Goal: Communication & Community: Answer question/provide support

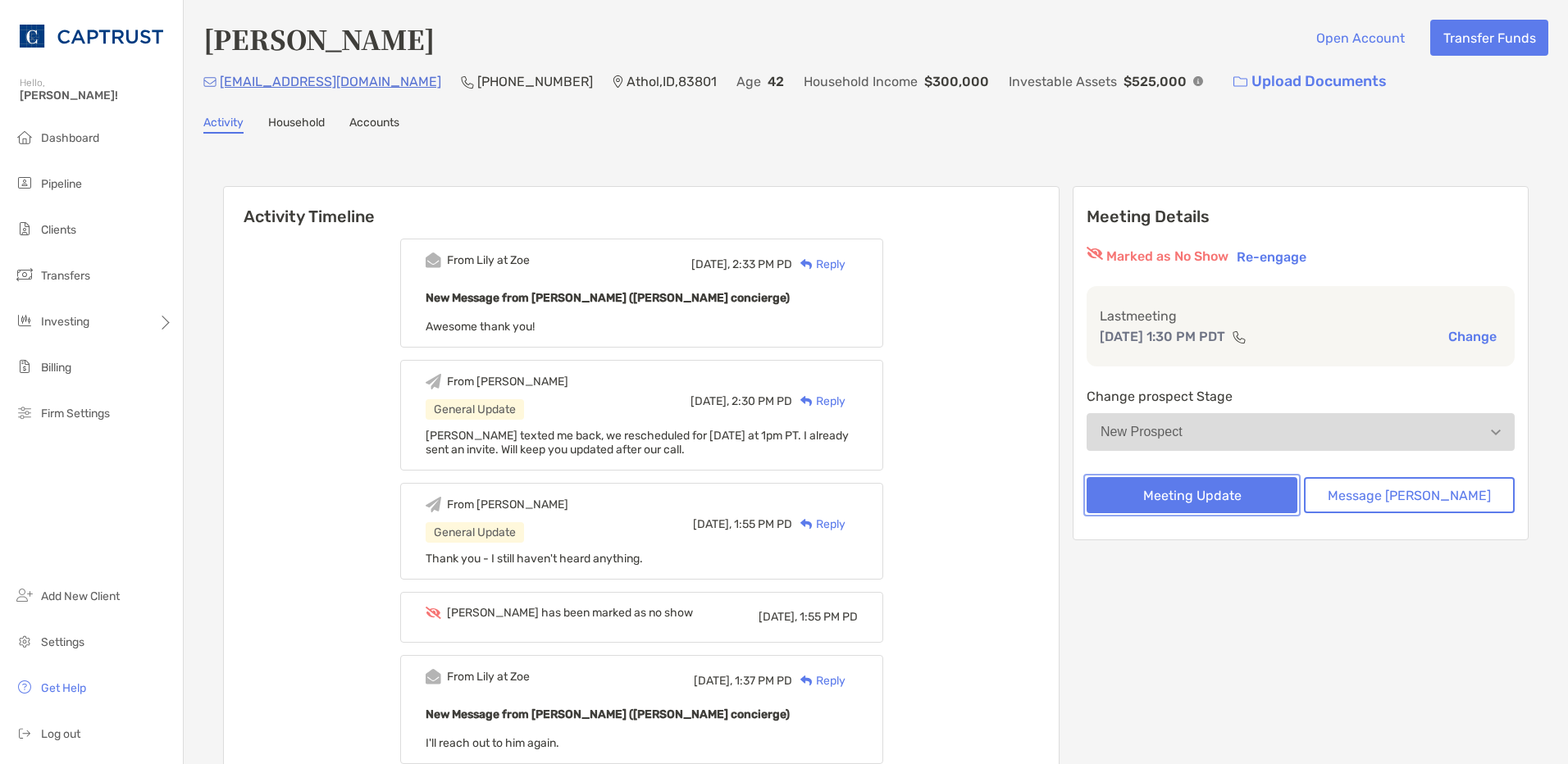
drag, startPoint x: 1234, startPoint y: 491, endPoint x: 1373, endPoint y: 525, distance: 143.1
click at [1409, 502] on button "Message [PERSON_NAME]" at bounding box center [1409, 496] width 211 height 36
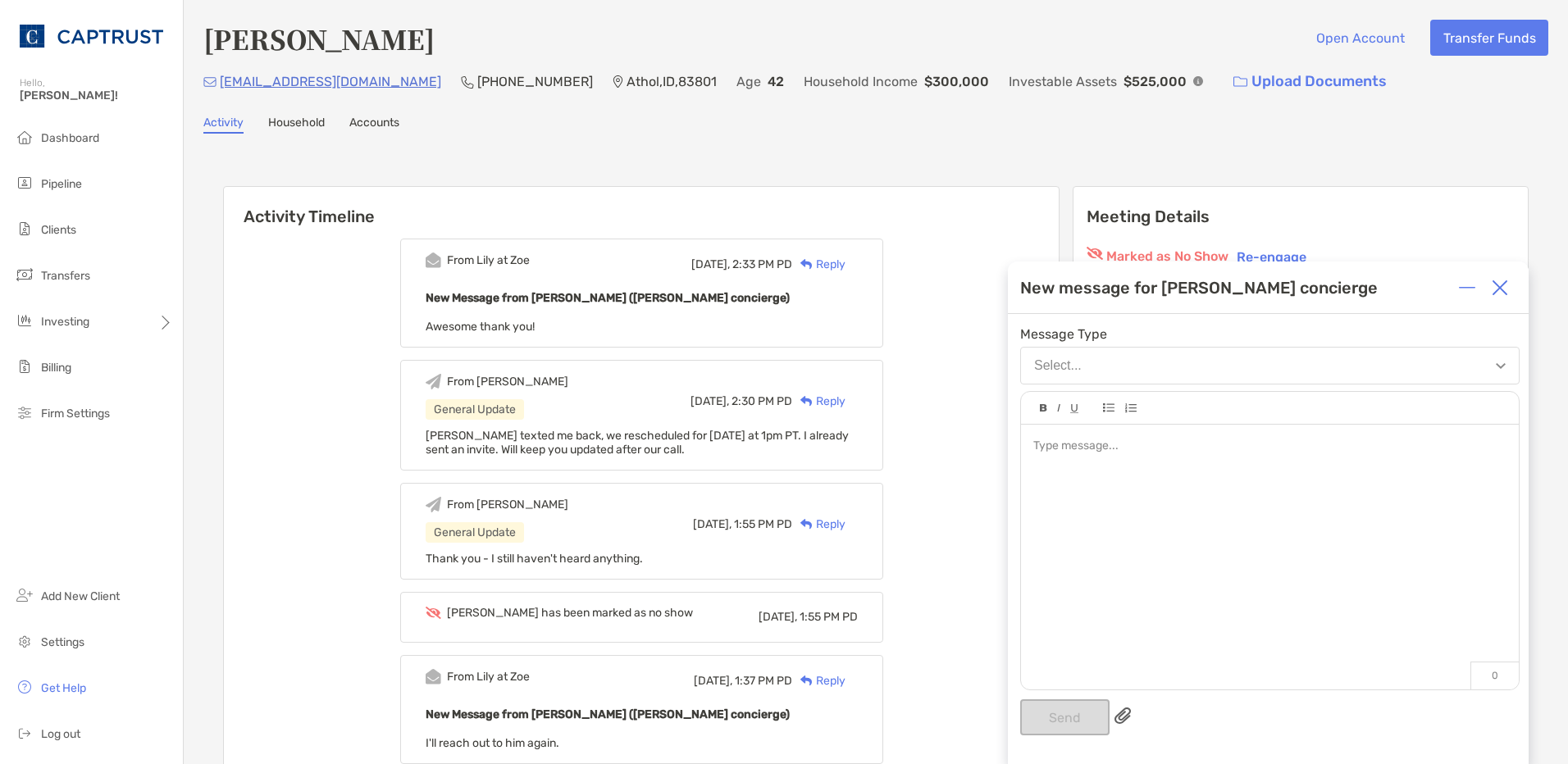
click at [1083, 467] on div at bounding box center [1269, 549] width 498 height 248
click at [1094, 370] on button "Select..." at bounding box center [1269, 366] width 499 height 38
click at [1156, 370] on button "Select..." at bounding box center [1269, 366] width 499 height 38
click at [1511, 359] on button "Select..." at bounding box center [1269, 366] width 499 height 38
click at [1498, 363] on button "Select..." at bounding box center [1269, 366] width 499 height 38
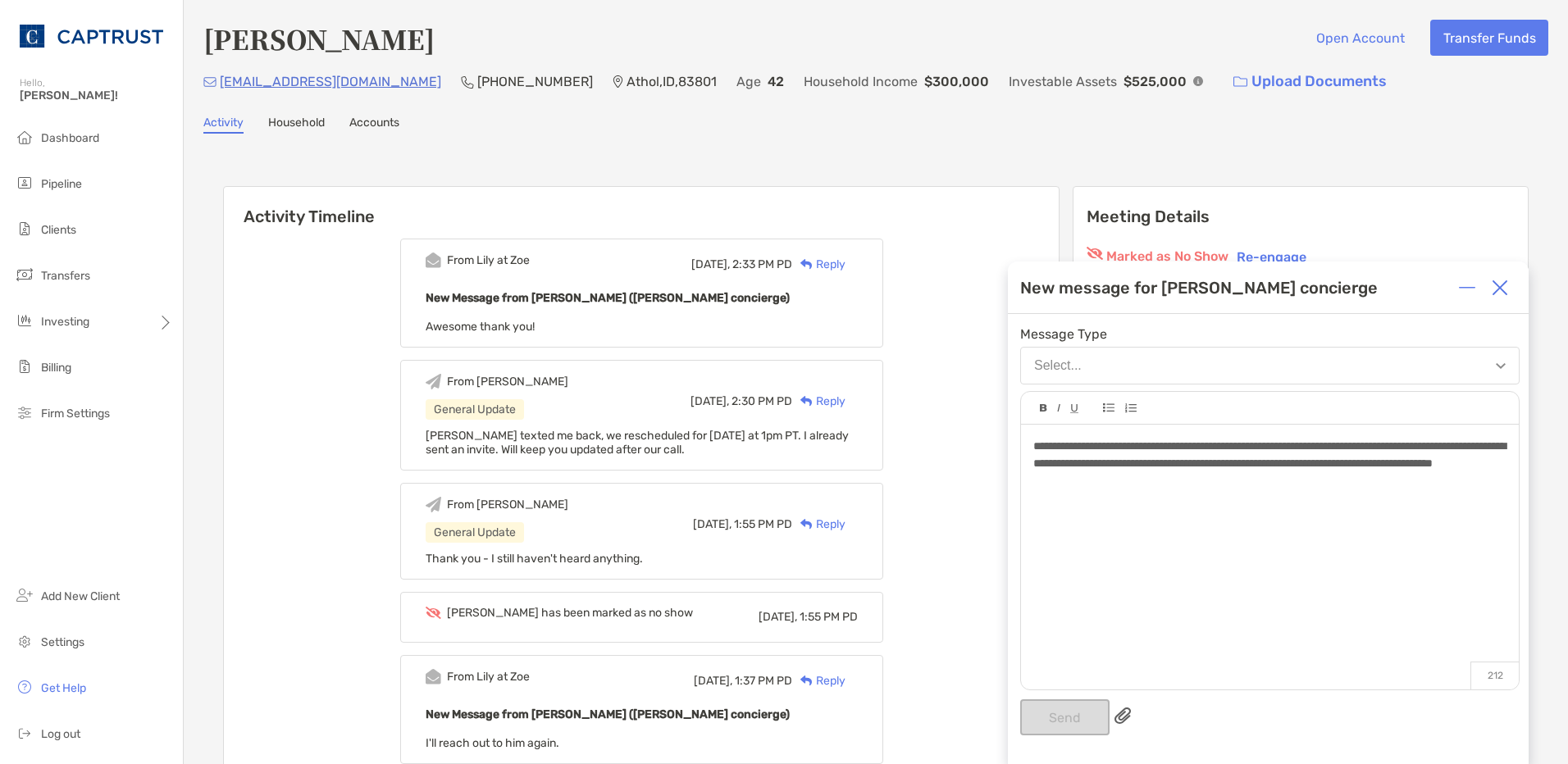
click at [1498, 363] on img "button" at bounding box center [1500, 366] width 10 height 6
click at [1498, 363] on button "Select..." at bounding box center [1269, 366] width 499 height 38
click at [1206, 375] on button "Select..." at bounding box center [1269, 366] width 499 height 38
click at [1115, 367] on button "Select..." at bounding box center [1269, 366] width 499 height 38
click at [1153, 609] on div "**********" at bounding box center [1269, 549] width 498 height 248
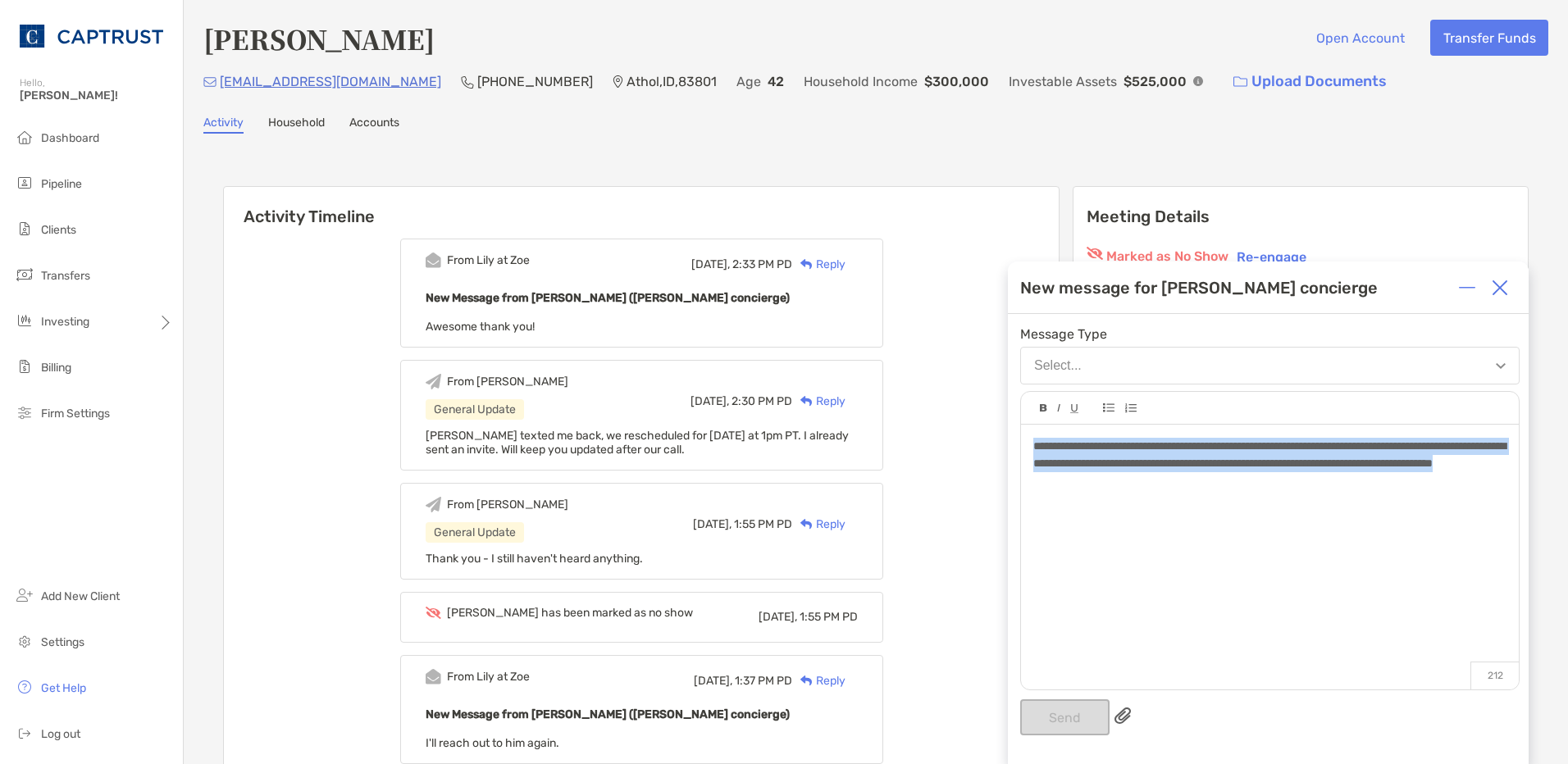
drag, startPoint x: 1218, startPoint y: 510, endPoint x: 1027, endPoint y: 447, distance: 201.1
click at [1027, 447] on div "**********" at bounding box center [1269, 549] width 498 height 248
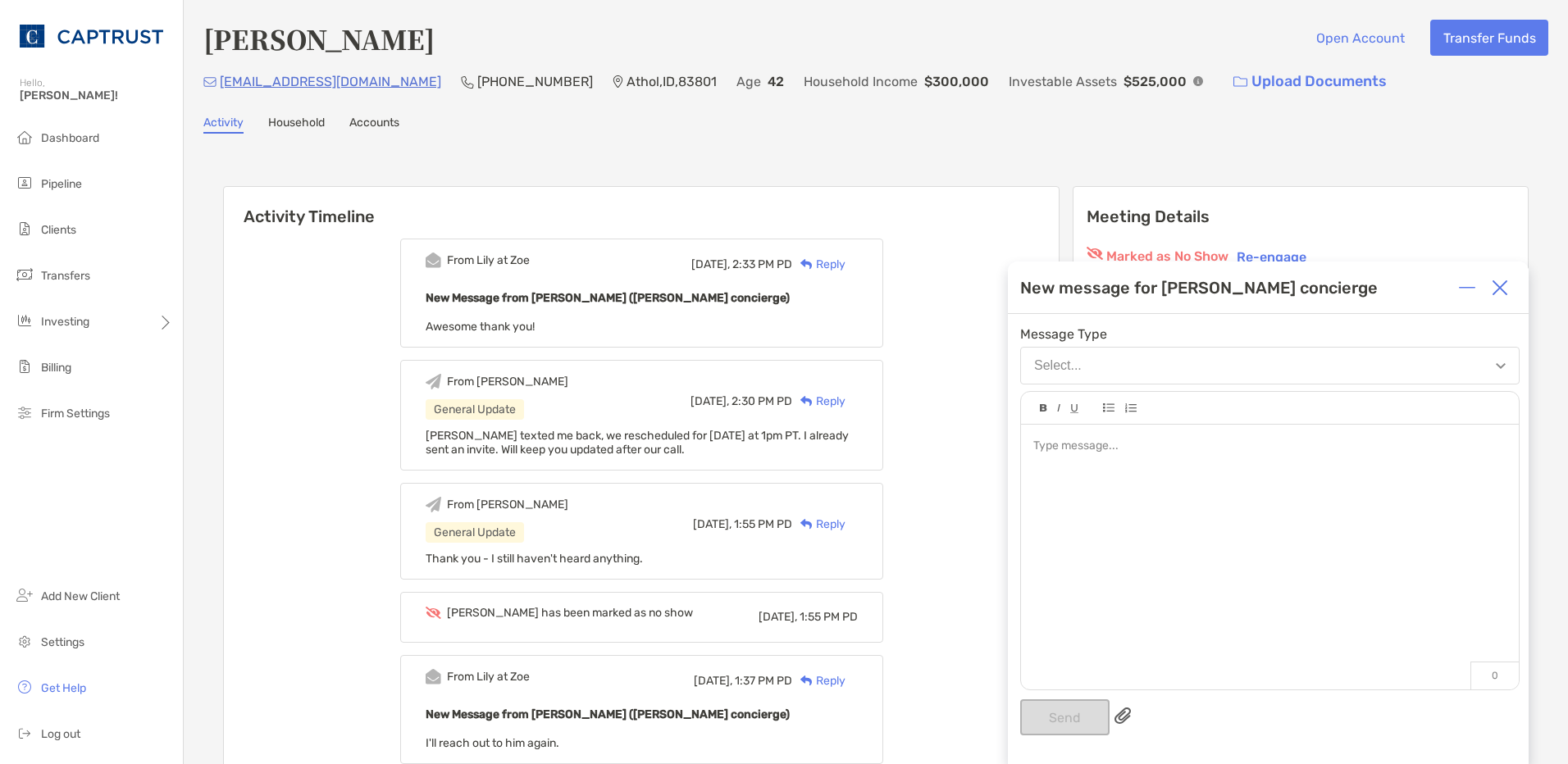
click at [1501, 287] on img at bounding box center [1499, 287] width 16 height 16
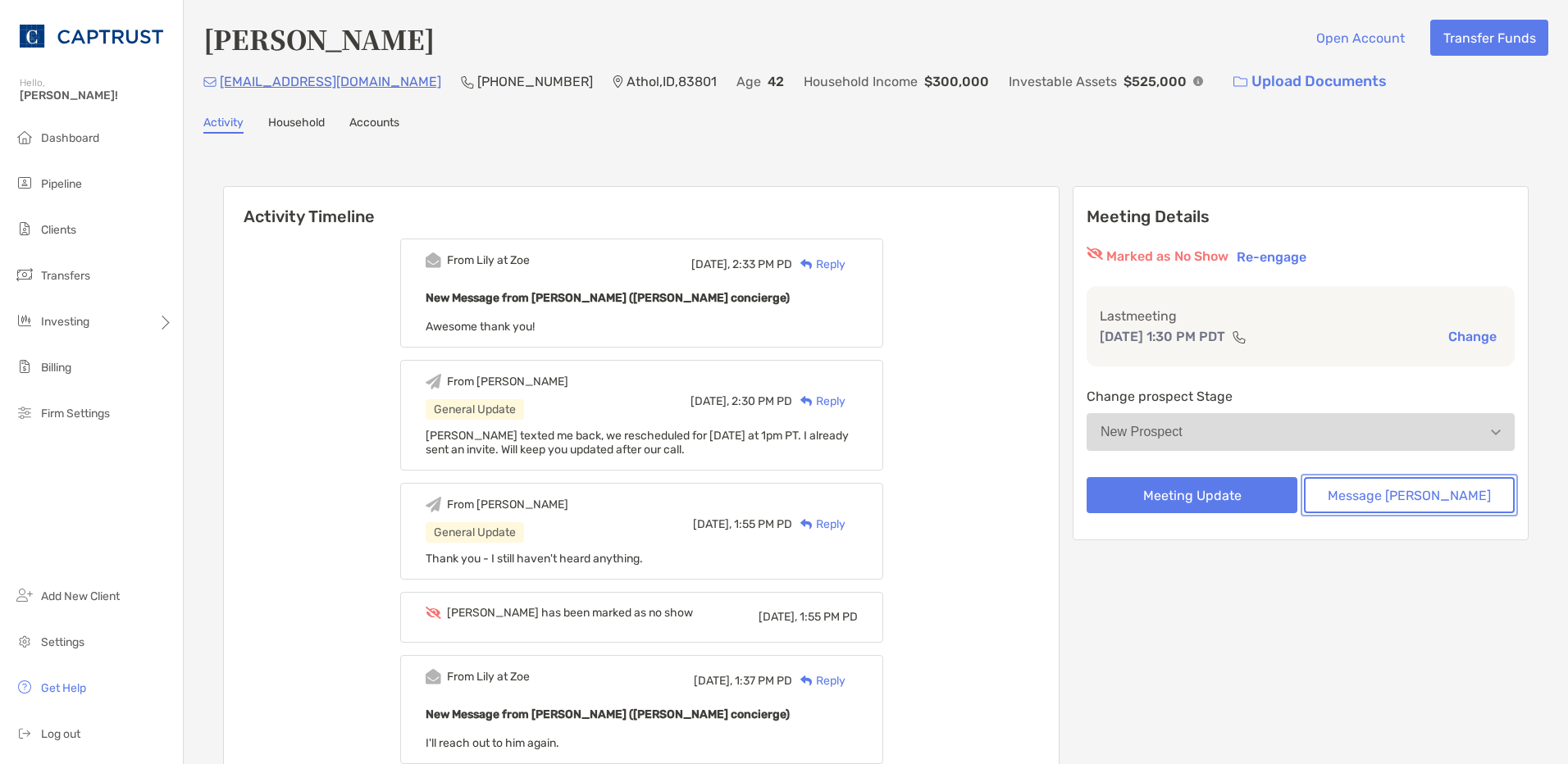
click at [1418, 500] on button "Message [PERSON_NAME]" at bounding box center [1409, 496] width 211 height 36
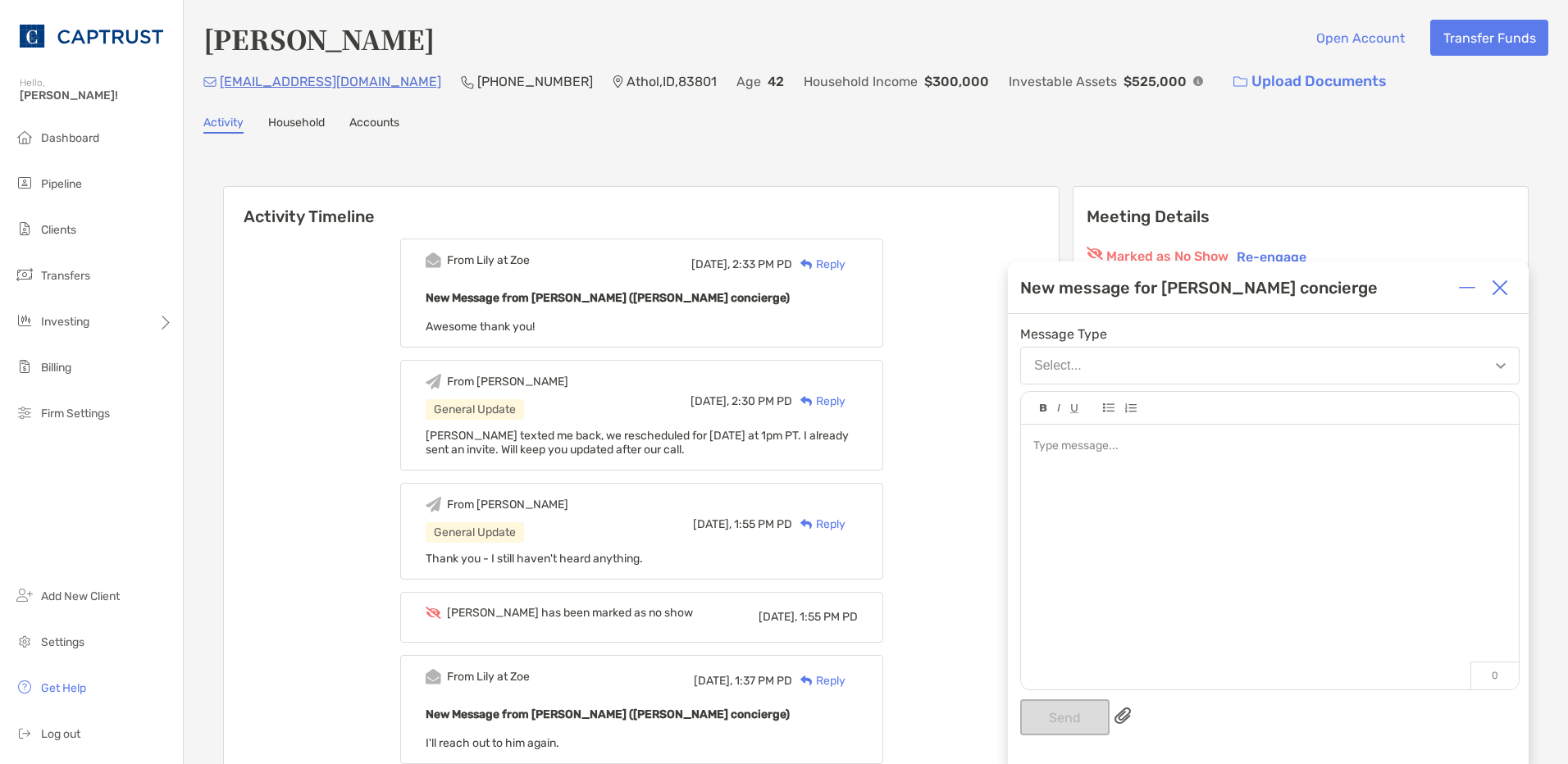
click at [1154, 361] on button "Select..." at bounding box center [1269, 366] width 499 height 38
click at [1485, 356] on button "Select..." at bounding box center [1269, 366] width 499 height 38
click at [1507, 365] on button "Select..." at bounding box center [1269, 366] width 499 height 38
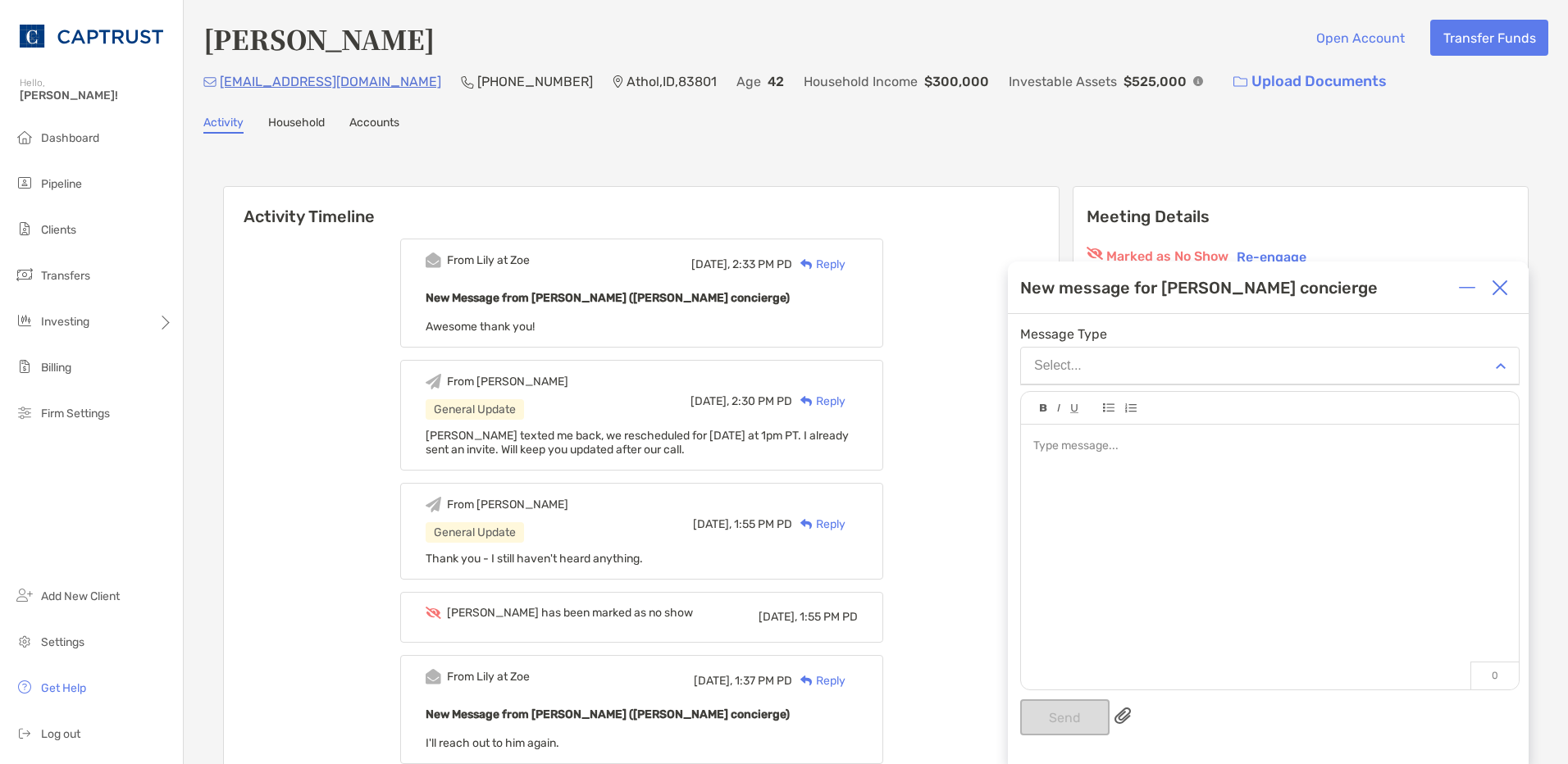
click at [1507, 365] on button "Select..." at bounding box center [1269, 366] width 499 height 38
click at [1501, 293] on img at bounding box center [1499, 287] width 16 height 16
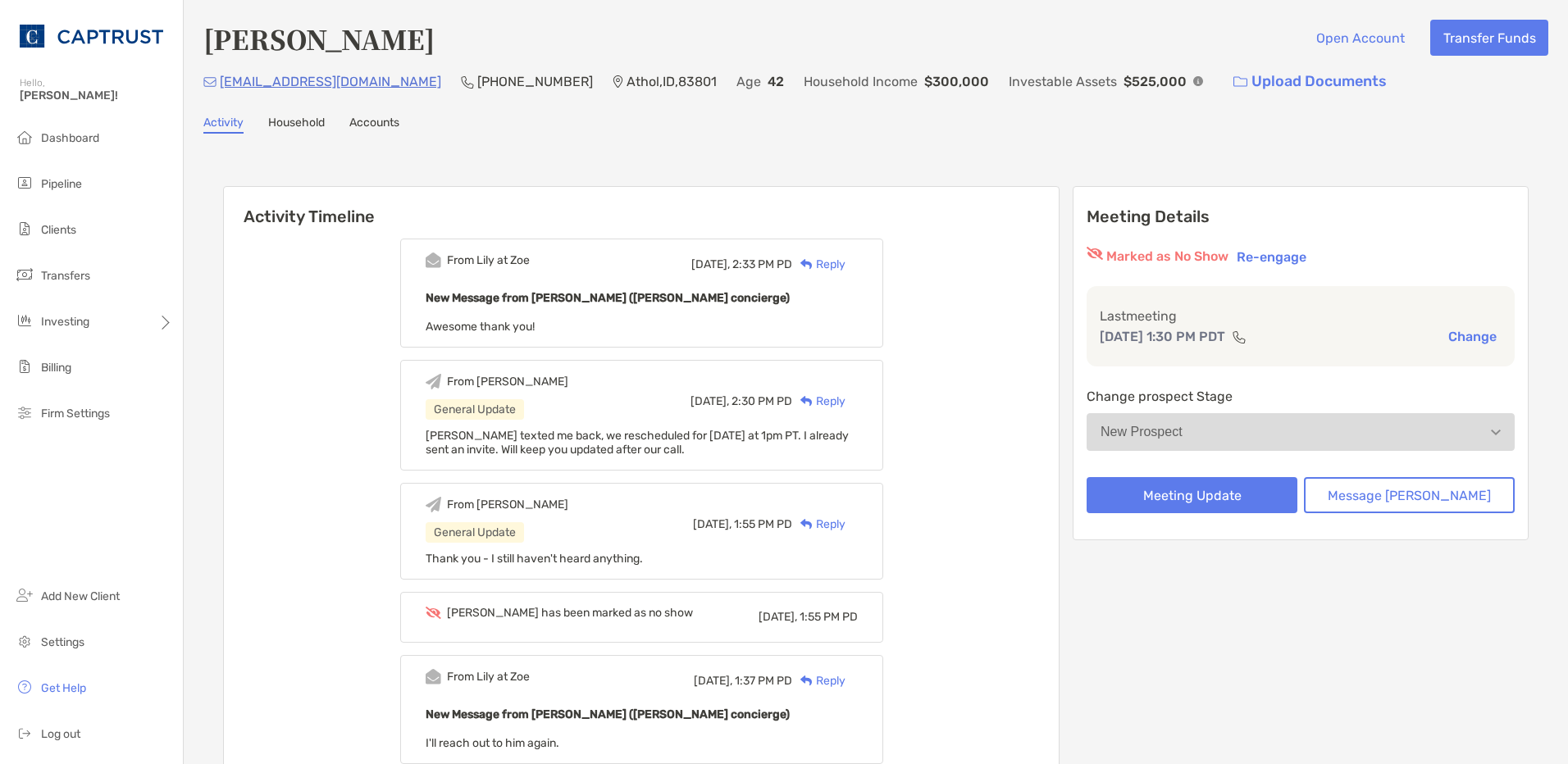
click at [845, 265] on div "Reply" at bounding box center [819, 265] width 53 height 17
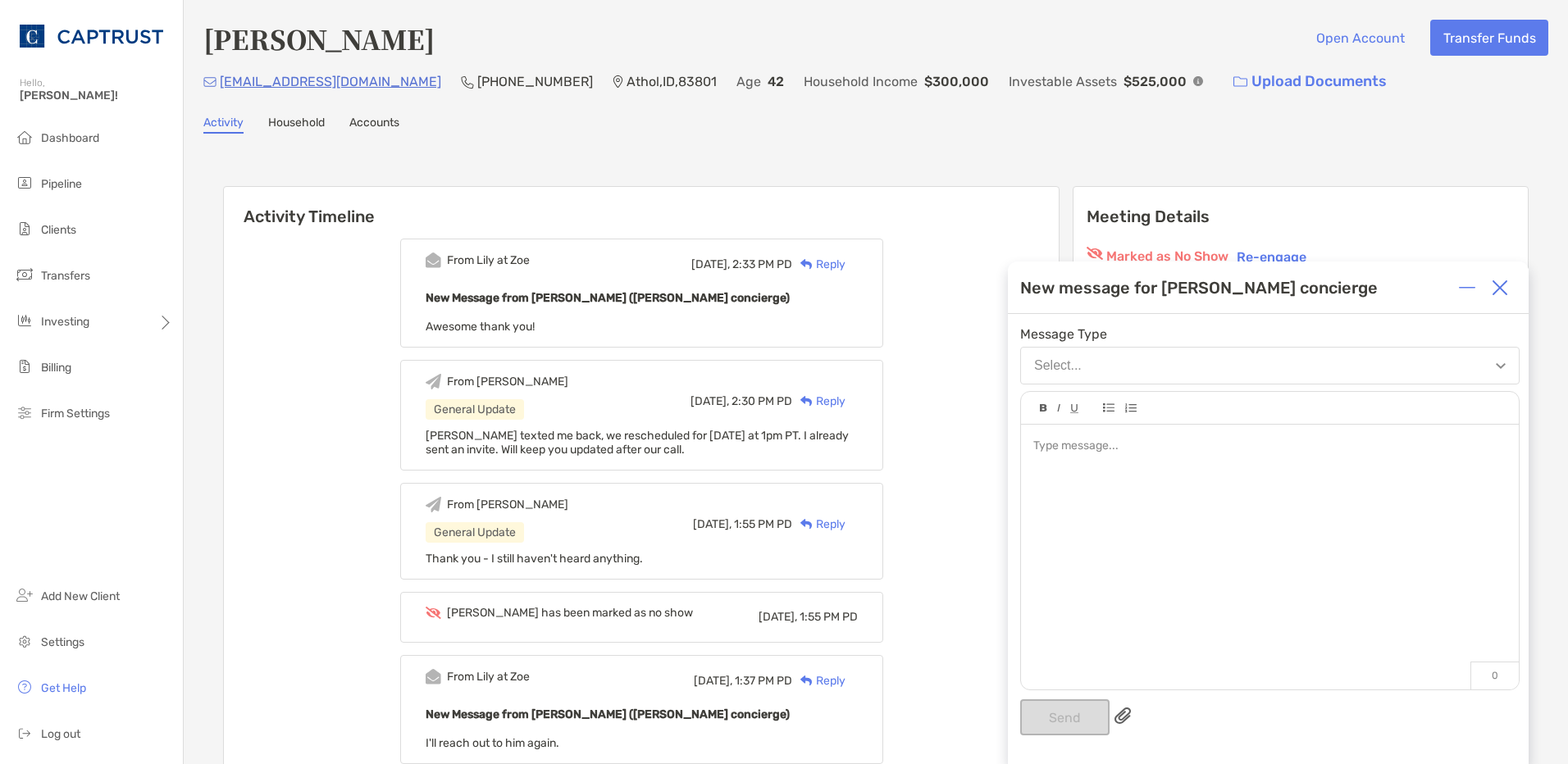
click at [1080, 462] on div at bounding box center [1269, 549] width 498 height 248
click at [1070, 717] on div "Send" at bounding box center [1269, 718] width 499 height 36
click at [1074, 716] on div "Send" at bounding box center [1269, 718] width 499 height 36
drag, startPoint x: 1074, startPoint y: 716, endPoint x: 1102, endPoint y: 360, distance: 357.1
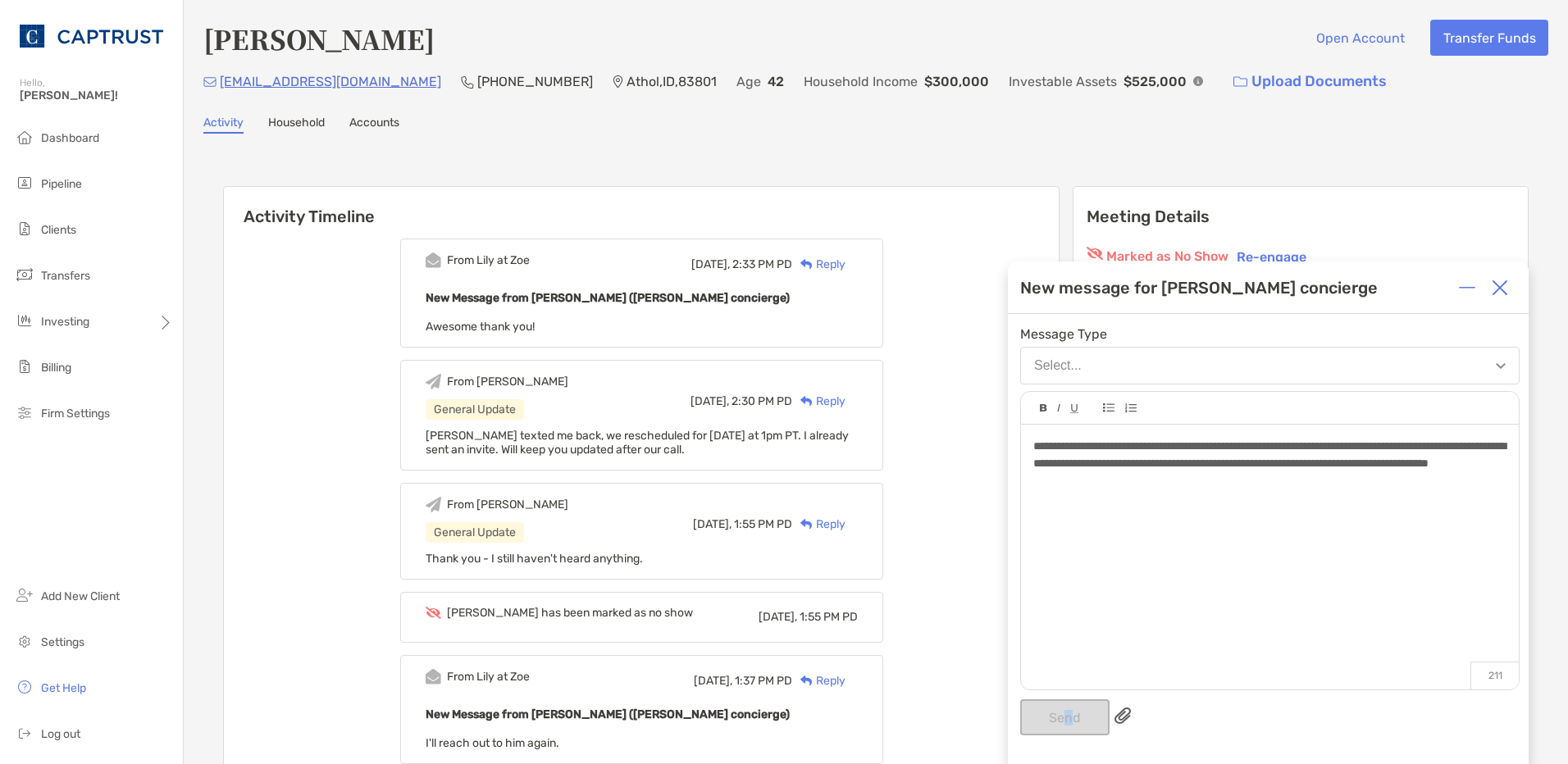
click at [1102, 360] on button "Select..." at bounding box center [1269, 366] width 499 height 38
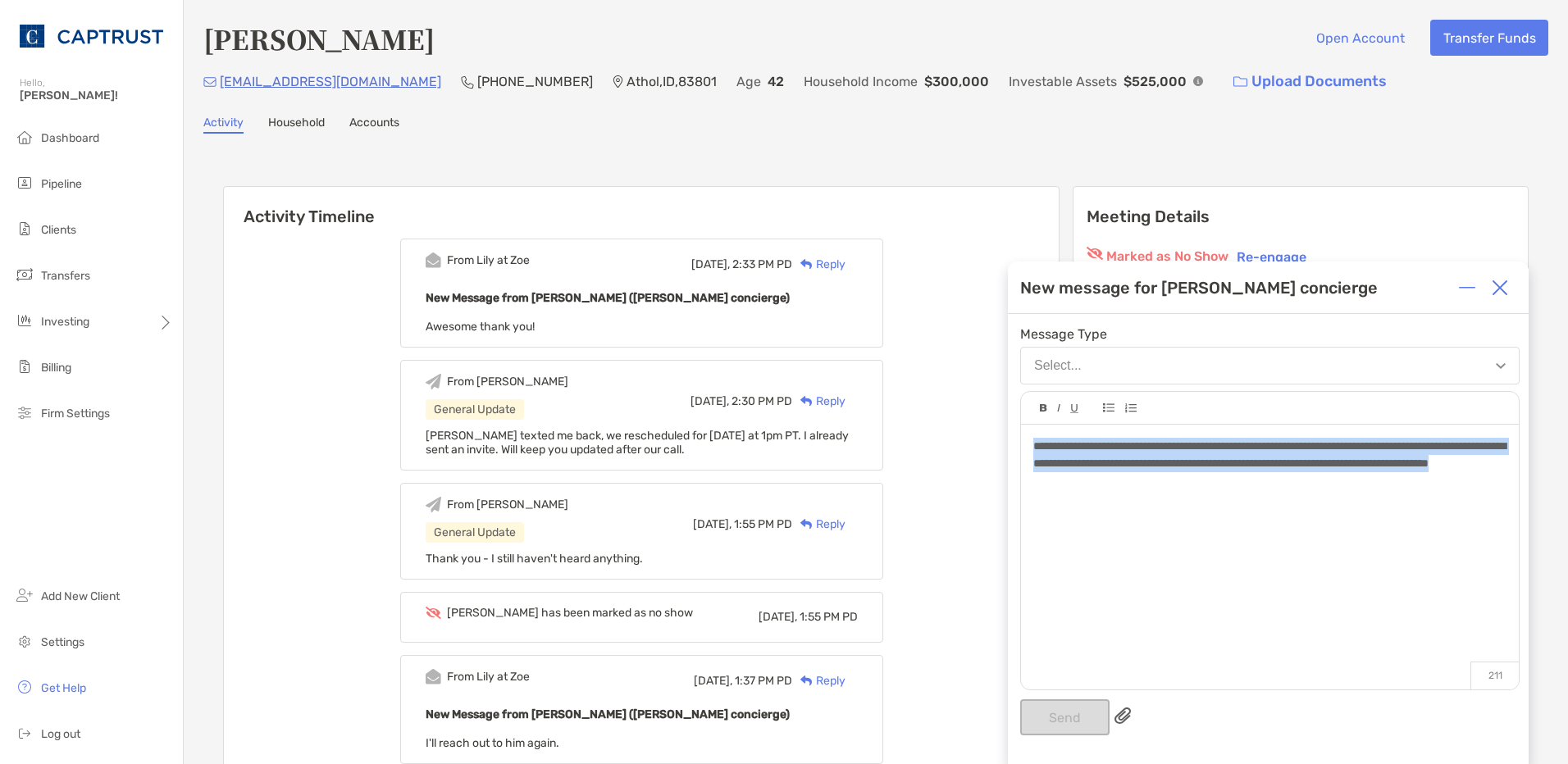
drag, startPoint x: 1222, startPoint y: 499, endPoint x: 936, endPoint y: 442, distance: 291.6
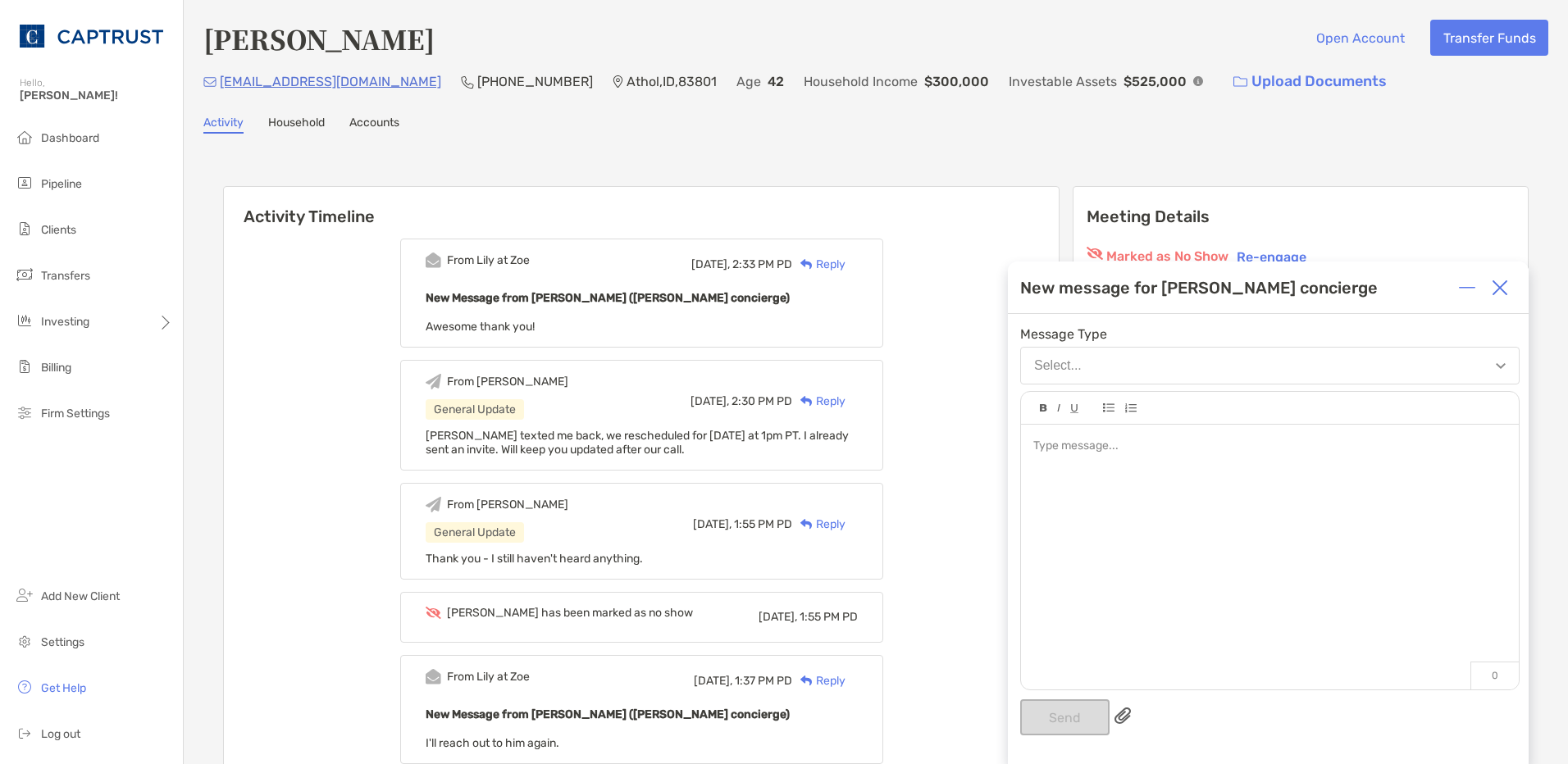
click at [1502, 292] on img at bounding box center [1499, 287] width 16 height 16
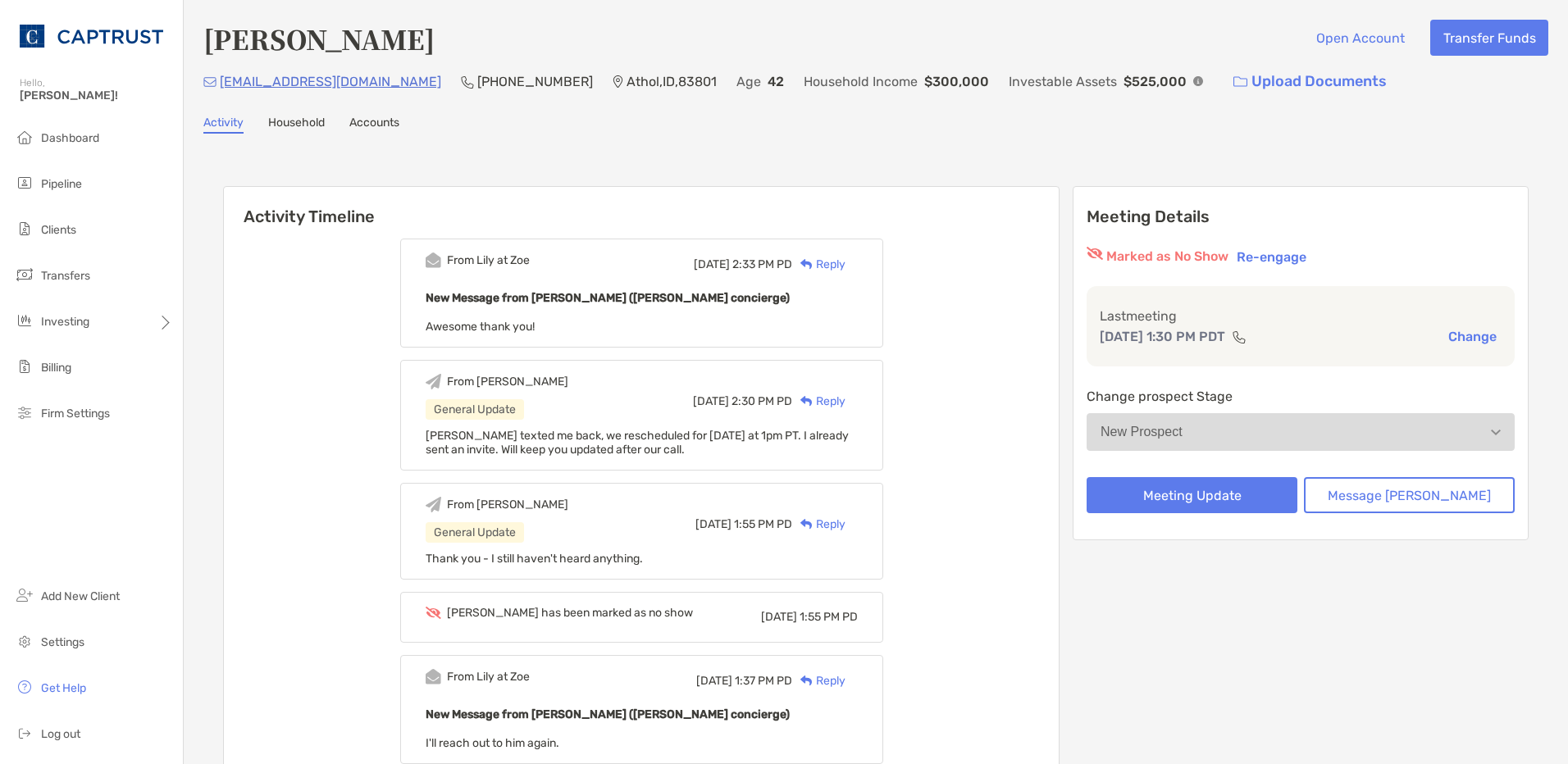
click at [841, 264] on div "Reply" at bounding box center [819, 265] width 53 height 17
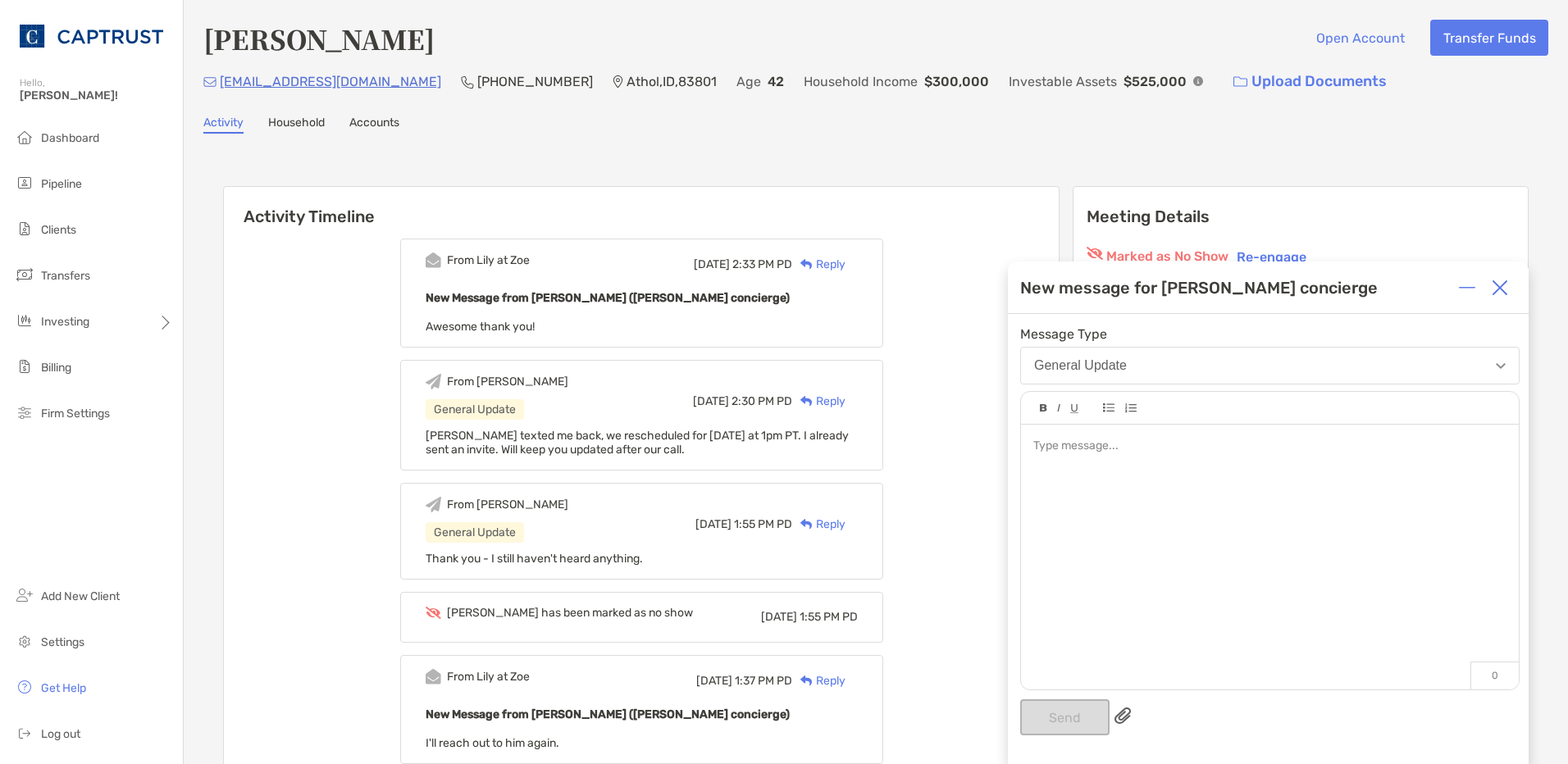
click at [1191, 363] on button "General Update" at bounding box center [1269, 366] width 499 height 38
click at [1123, 456] on div at bounding box center [1269, 549] width 498 height 248
paste div
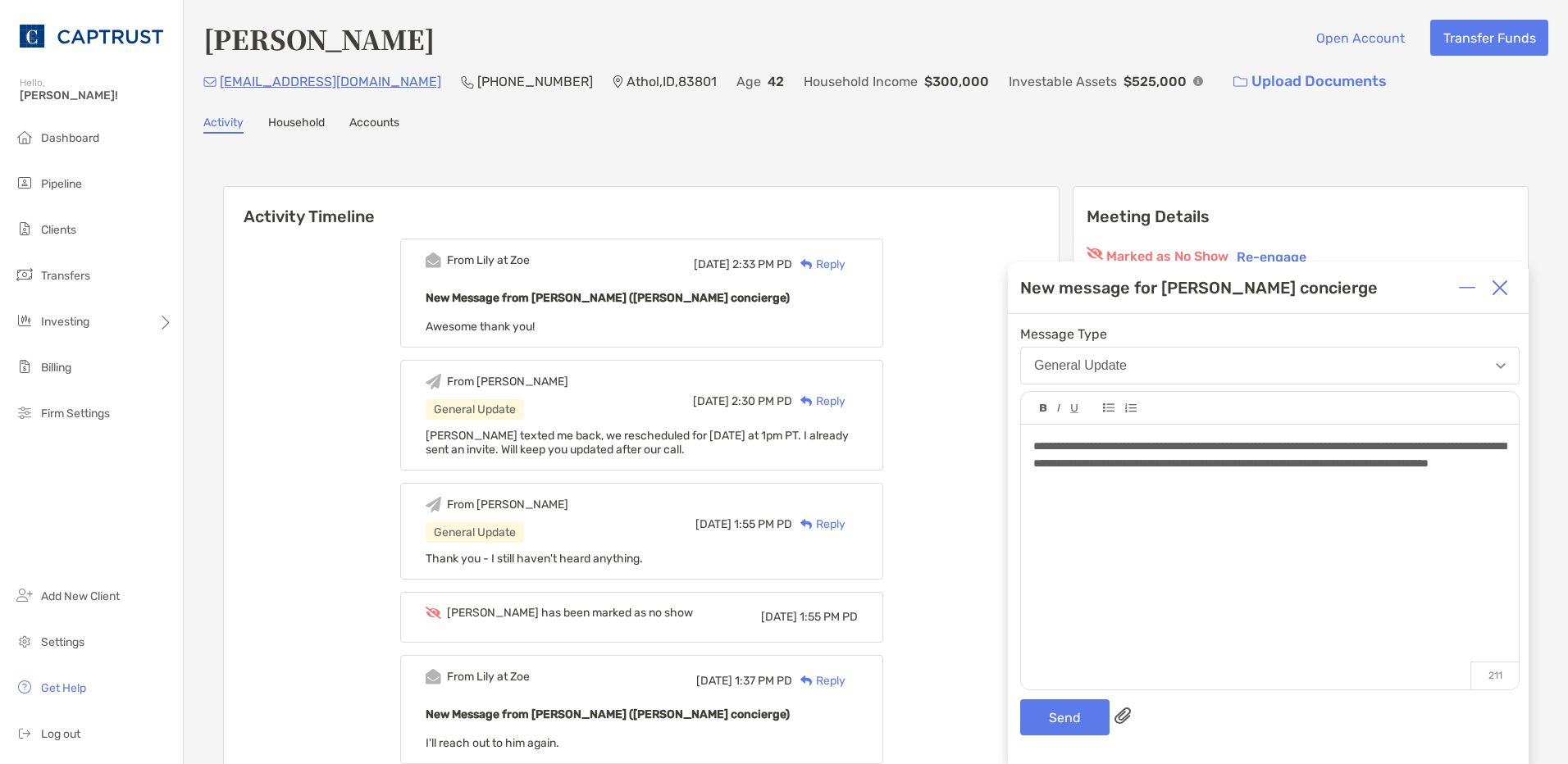
click at [1284, 447] on span "**********" at bounding box center [1269, 455] width 473 height 29
click at [1051, 709] on button "Send" at bounding box center [1065, 718] width 90 height 36
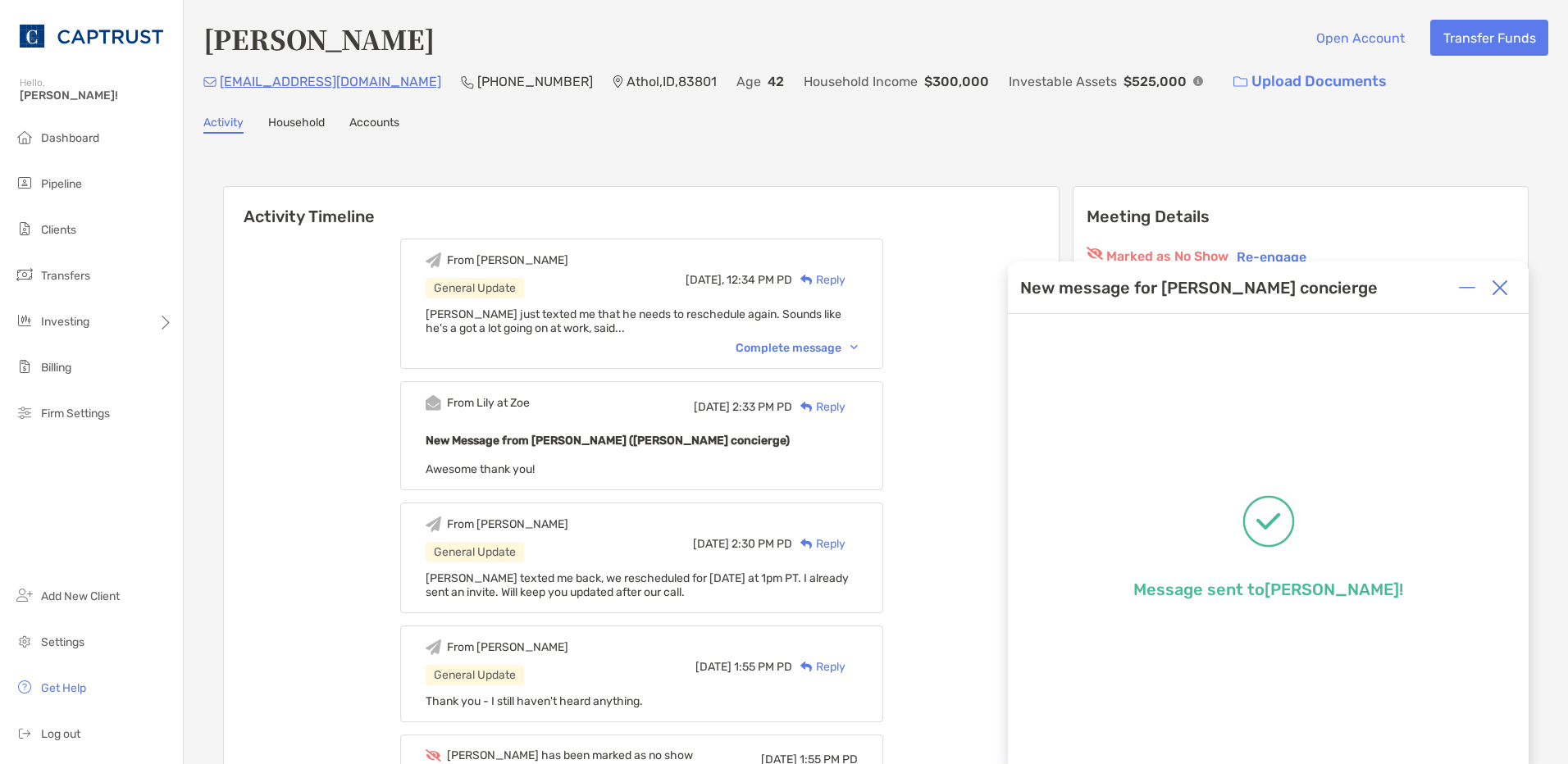
drag, startPoint x: 1492, startPoint y: 285, endPoint x: 1454, endPoint y: 312, distance: 46.6
click at [1494, 286] on img at bounding box center [1499, 287] width 16 height 16
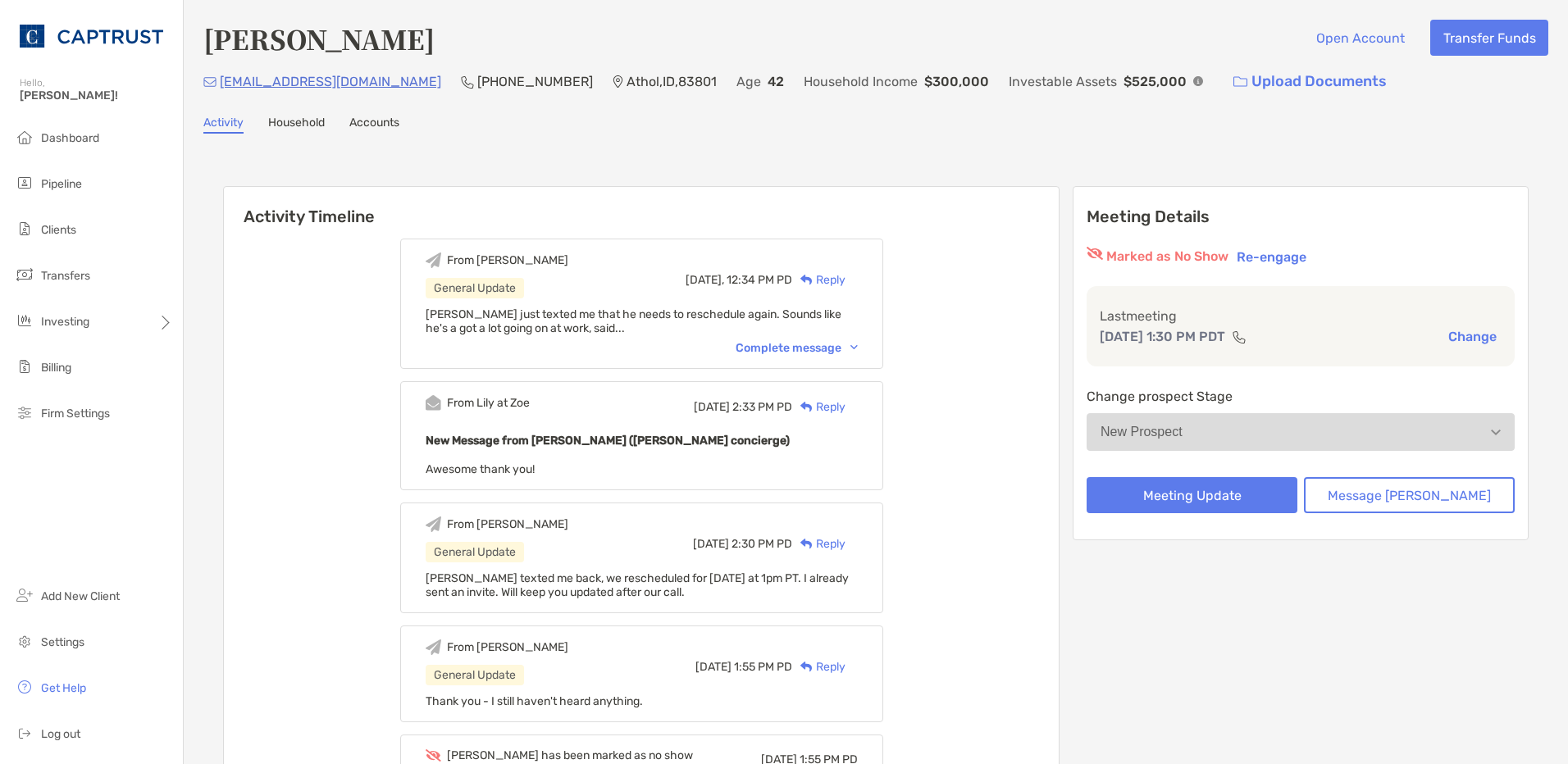
click at [827, 351] on div "Complete message" at bounding box center [796, 348] width 122 height 14
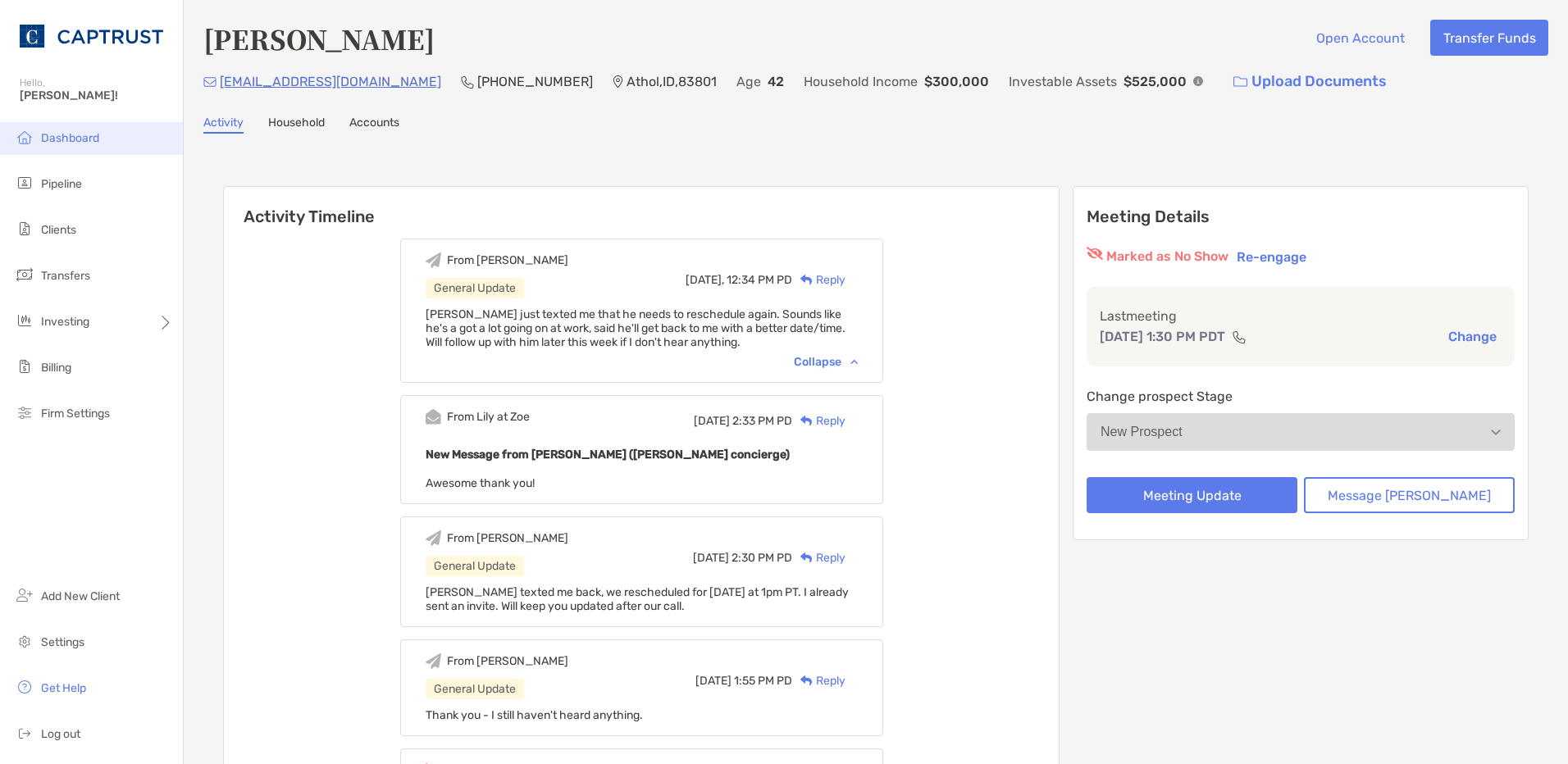
click at [44, 132] on span "Dashboard" at bounding box center [70, 138] width 58 height 14
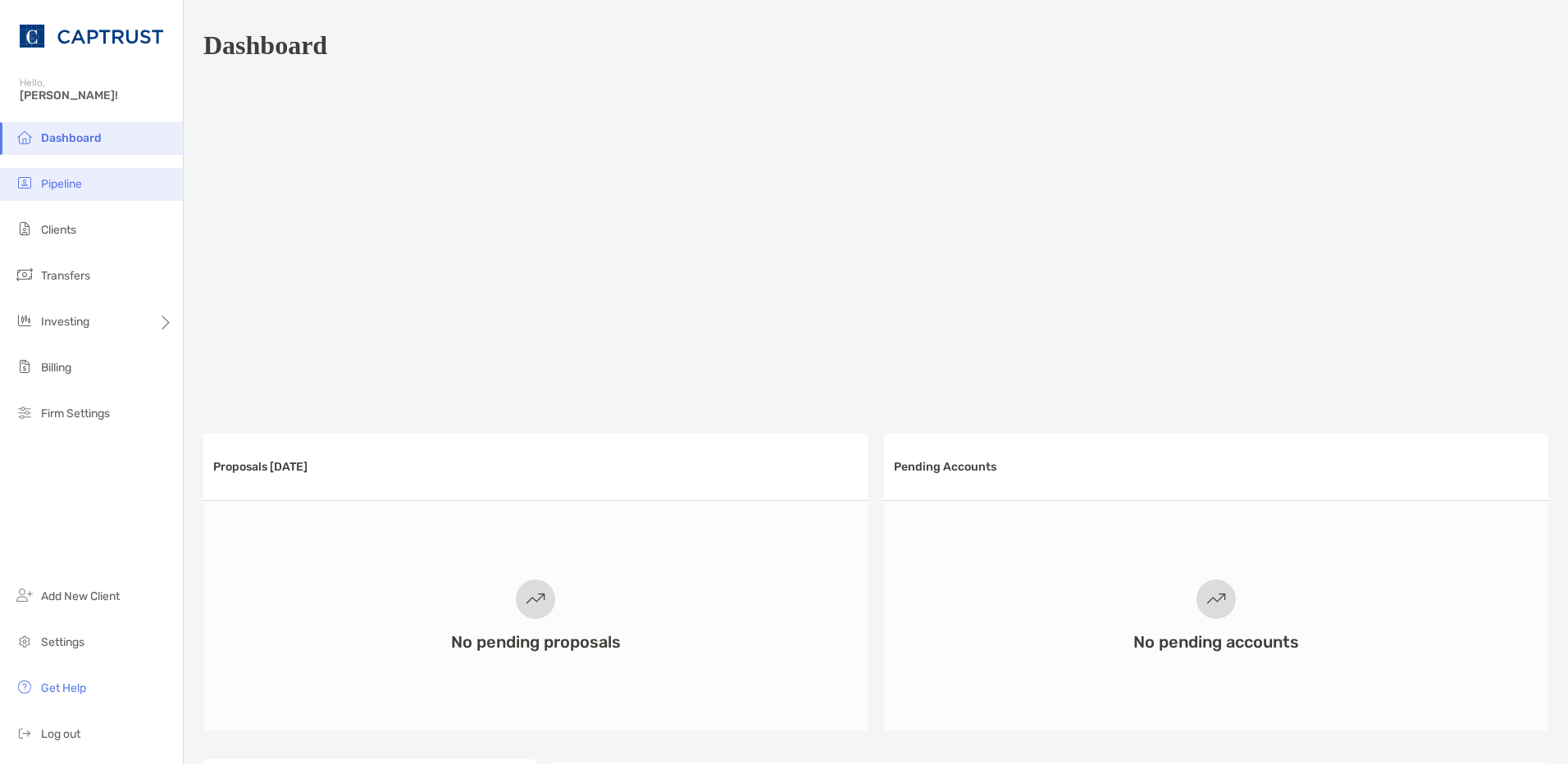
click at [144, 175] on li "Pipeline" at bounding box center [92, 184] width 183 height 32
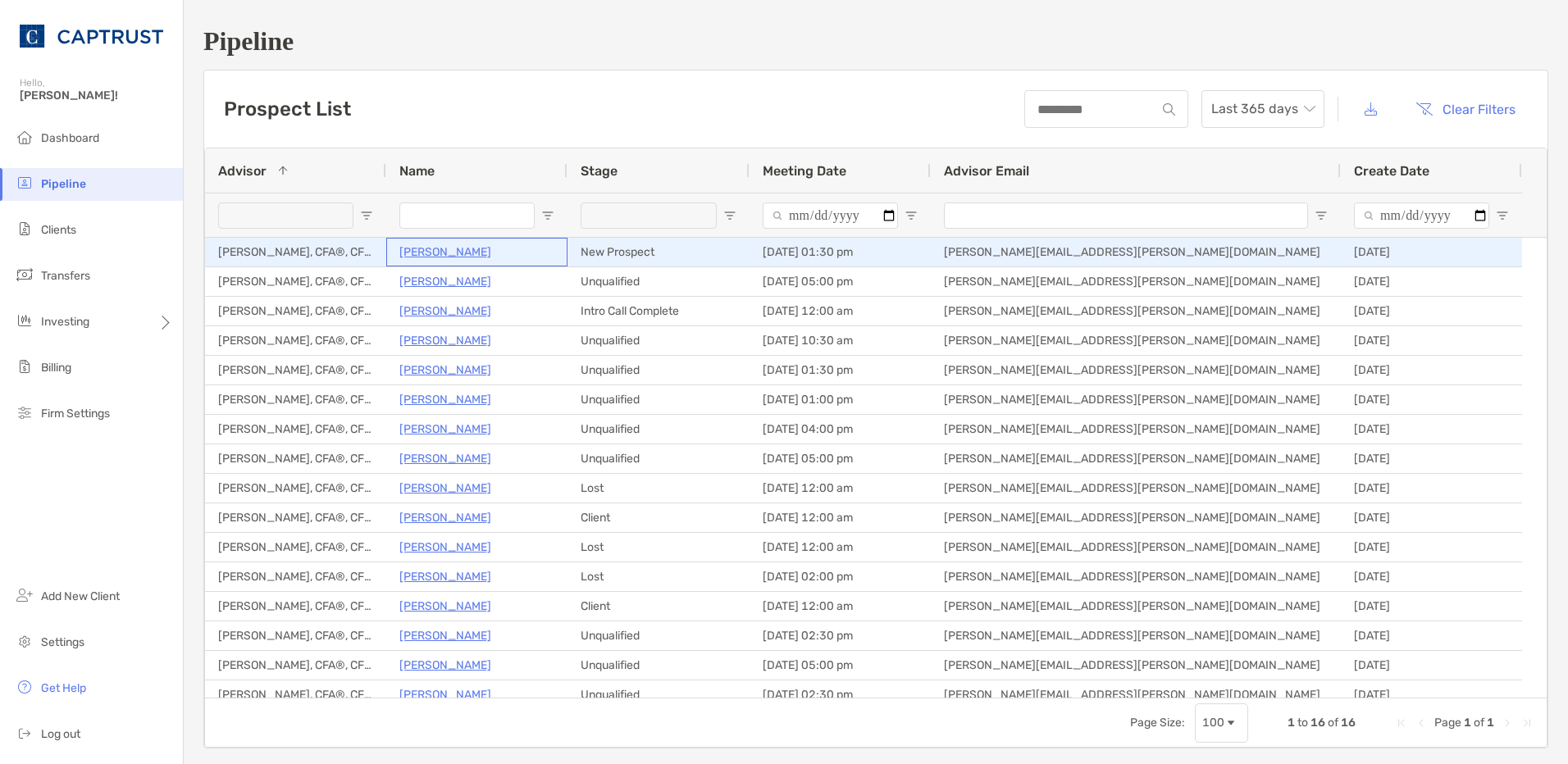
click at [467, 249] on p "Zachery Kreiss" at bounding box center [445, 251] width 92 height 20
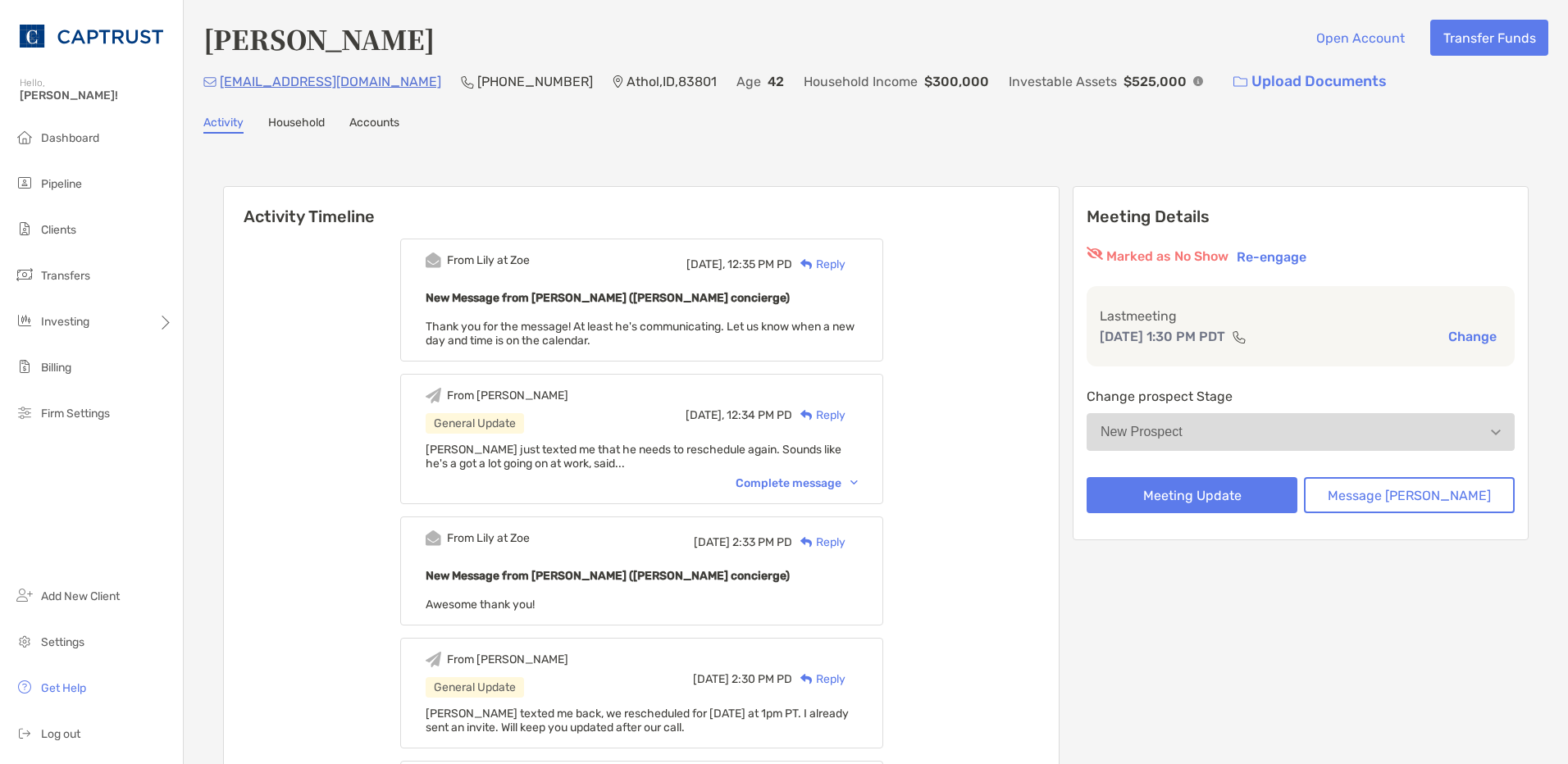
click at [832, 480] on div "Complete message" at bounding box center [796, 483] width 122 height 14
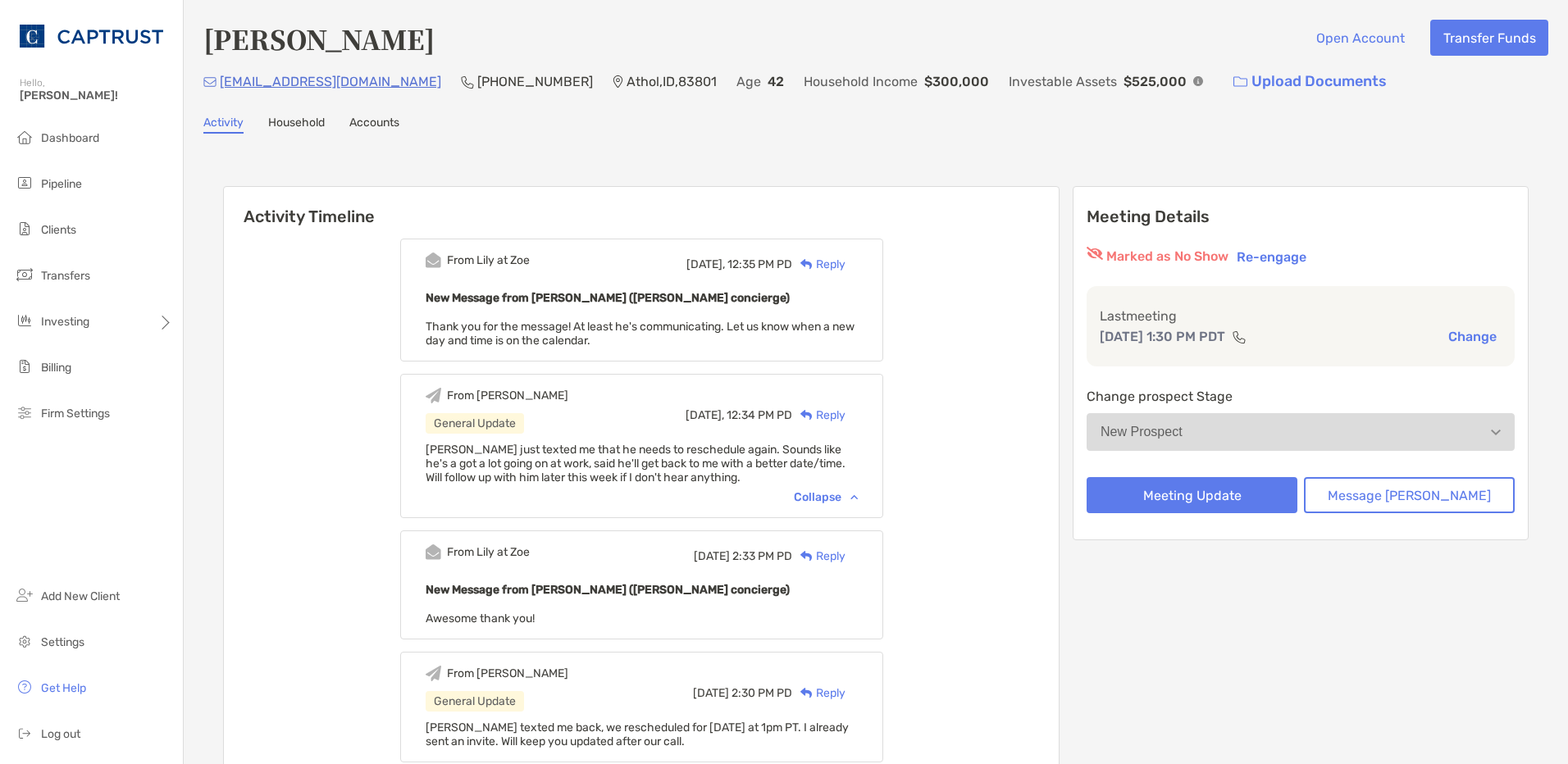
click at [845, 264] on div "Reply" at bounding box center [819, 265] width 53 height 17
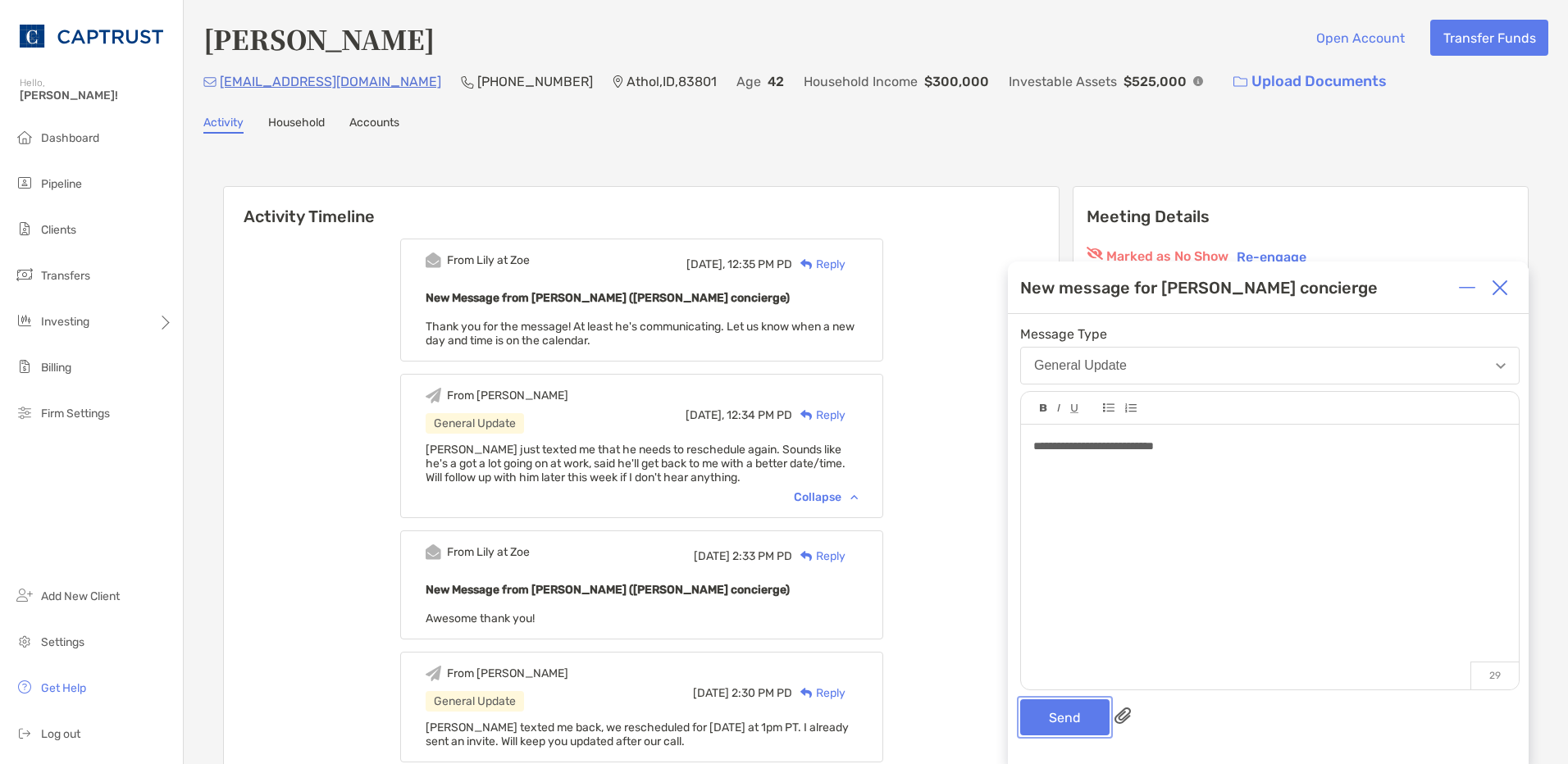
click at [1072, 708] on button "Send" at bounding box center [1065, 718] width 90 height 36
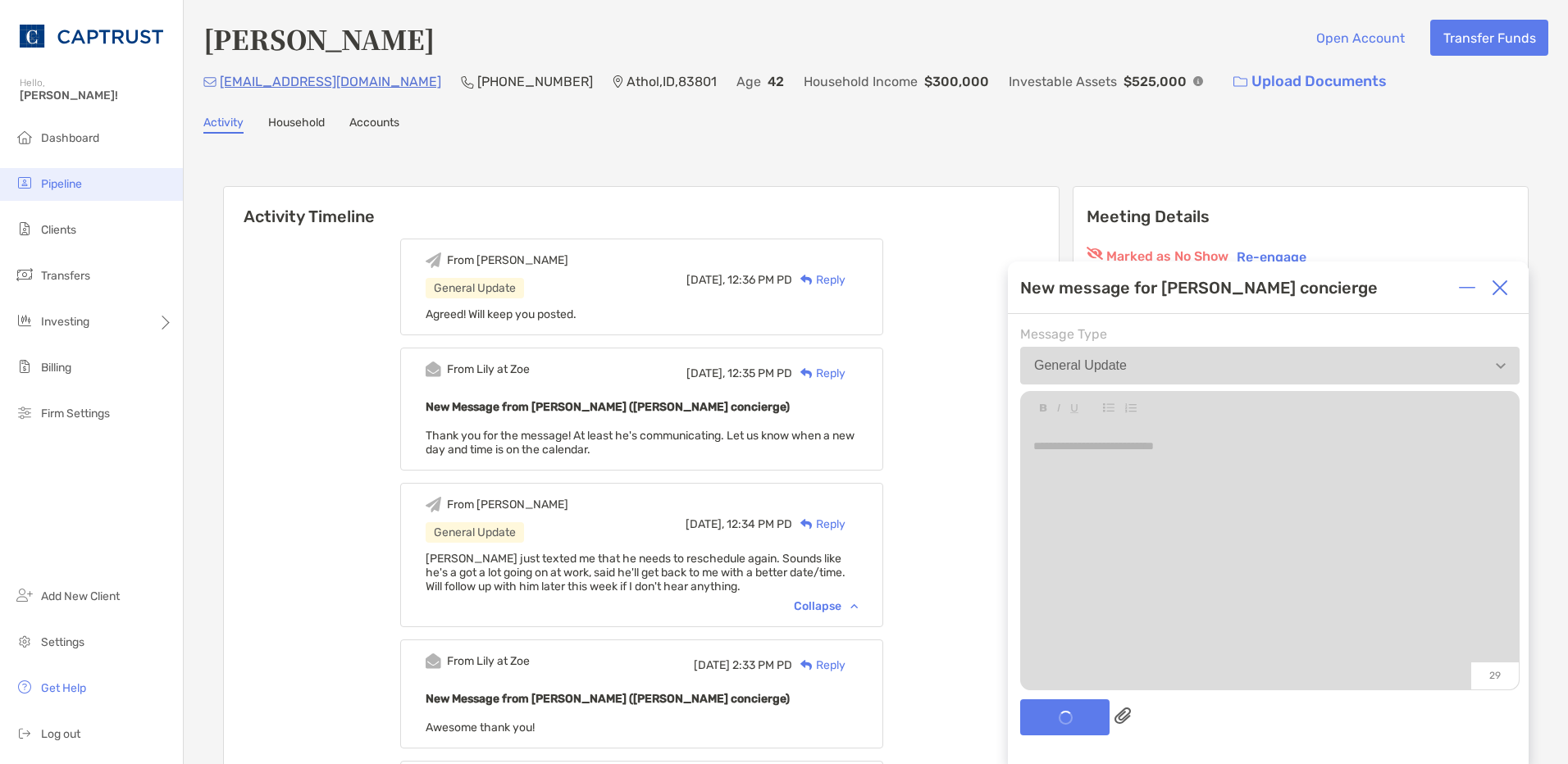
click at [55, 180] on span "Pipeline" at bounding box center [61, 183] width 41 height 14
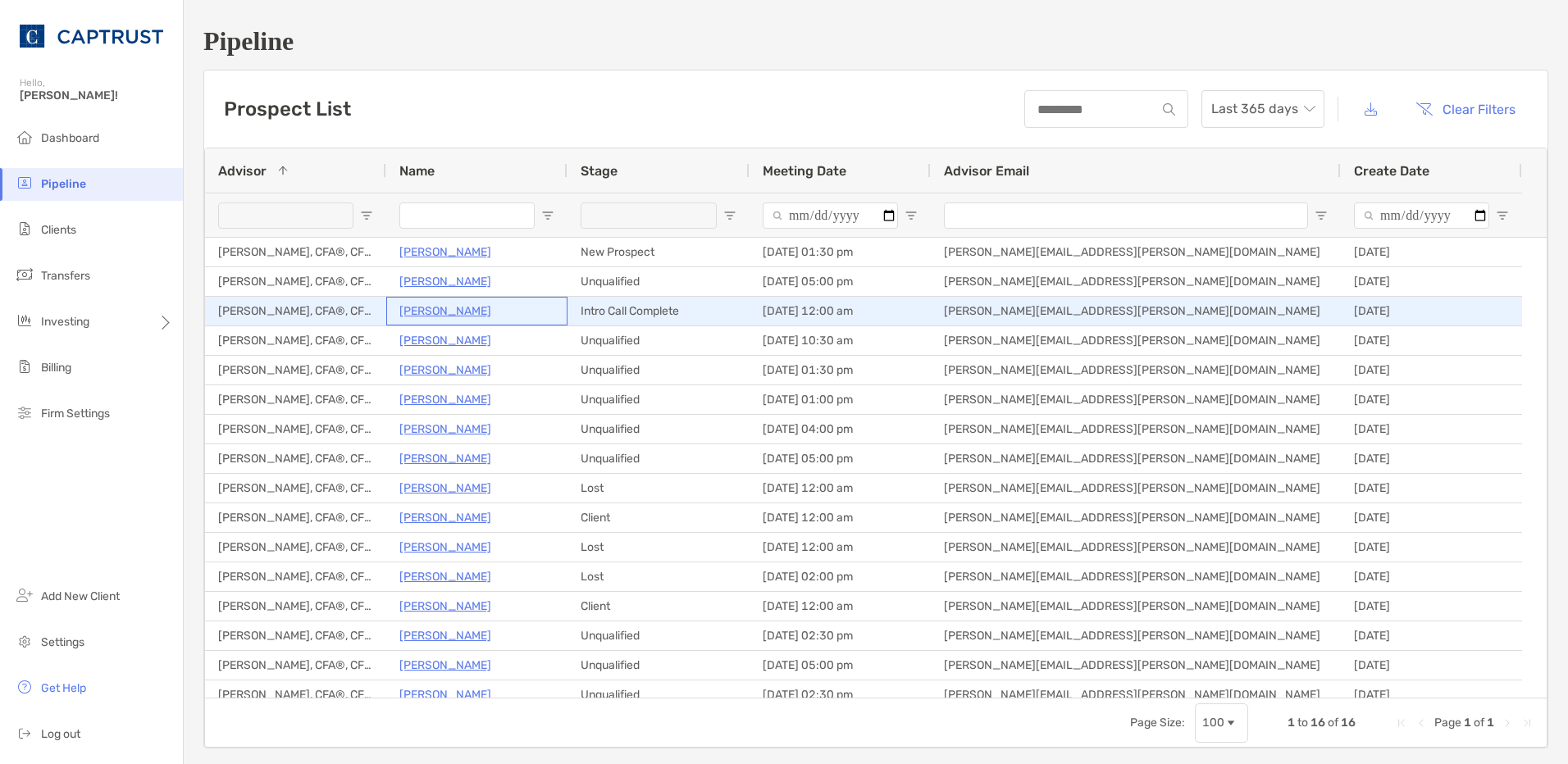
click at [438, 316] on p "[PERSON_NAME]" at bounding box center [445, 310] width 92 height 20
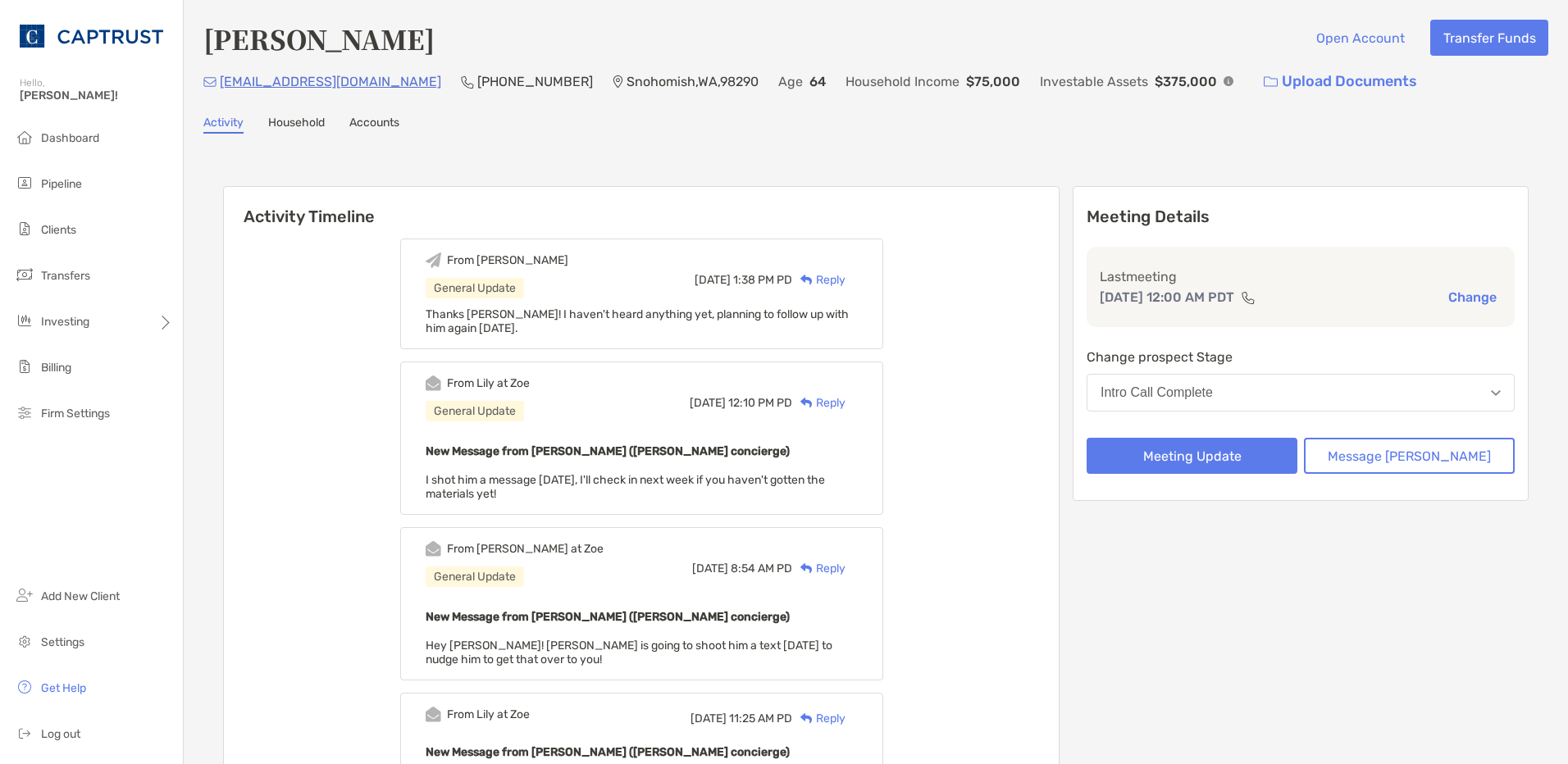
click at [845, 276] on div "Reply" at bounding box center [819, 280] width 53 height 17
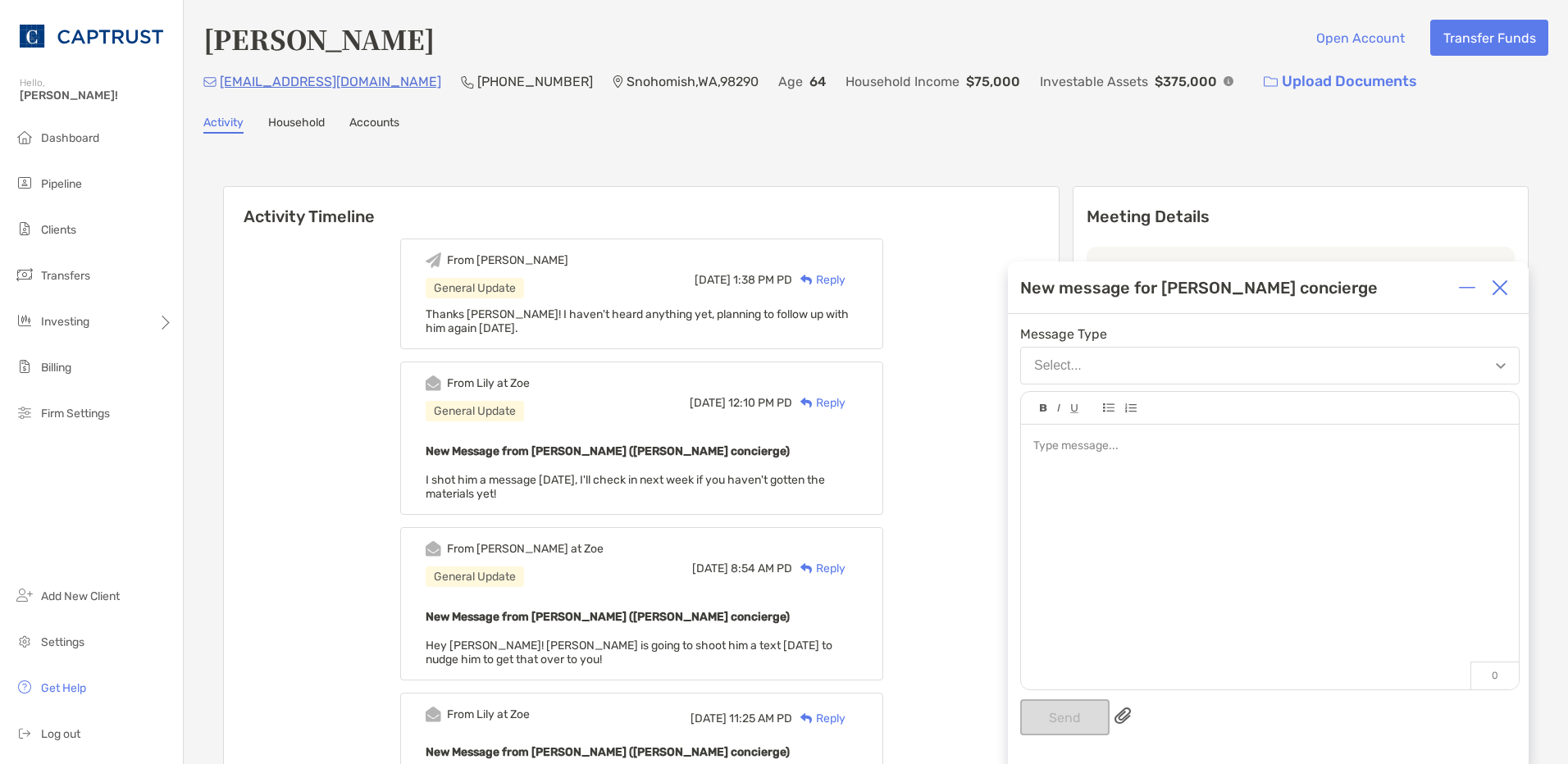
click at [1083, 456] on div at bounding box center [1269, 549] width 498 height 248
click at [1072, 705] on button "Send" at bounding box center [1065, 718] width 90 height 36
